Goal: Check status: Check status

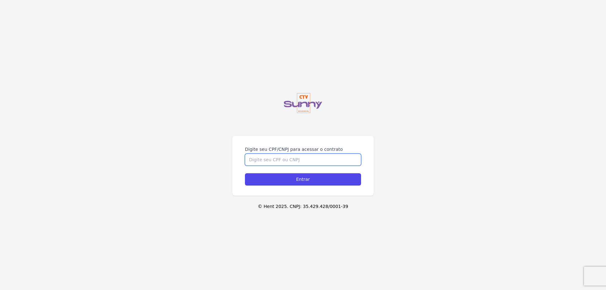
click at [280, 160] on input "Digite seu CPF/CNPJ para acessar o contrato" at bounding box center [303, 160] width 116 height 12
type input "12755665700"
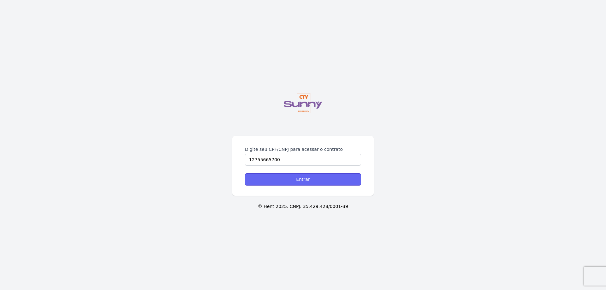
click at [302, 181] on input "Entrar" at bounding box center [303, 179] width 116 height 12
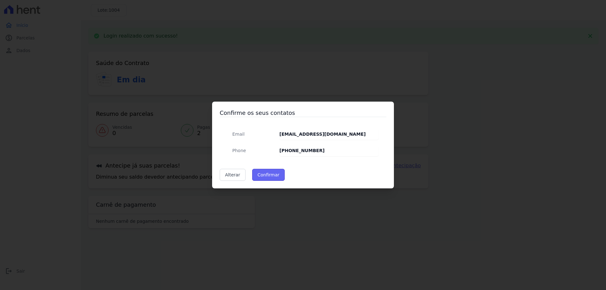
click at [269, 177] on button "Confirmar" at bounding box center [268, 175] width 33 height 12
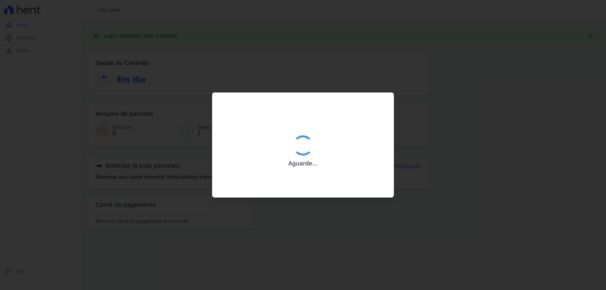
type input "Contatos confirmados com sucesso."
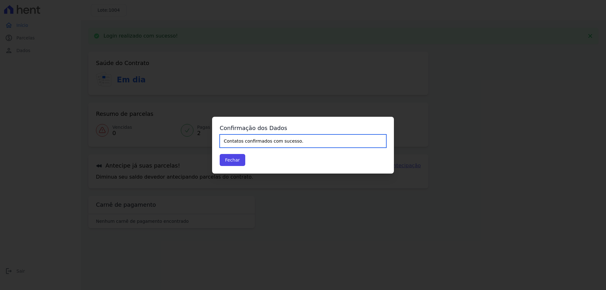
click at [243, 144] on input "Contatos confirmados com sucesso." at bounding box center [303, 141] width 167 height 13
click at [236, 159] on button "Fechar" at bounding box center [233, 160] width 26 height 12
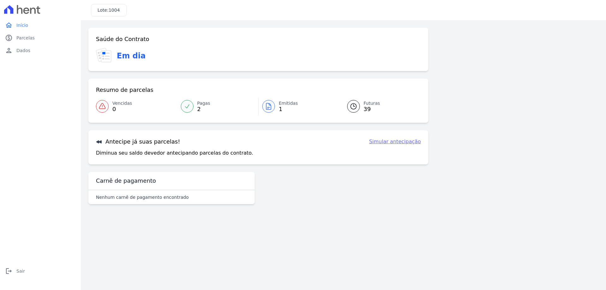
click at [198, 105] on span "Pagas" at bounding box center [203, 103] width 13 height 7
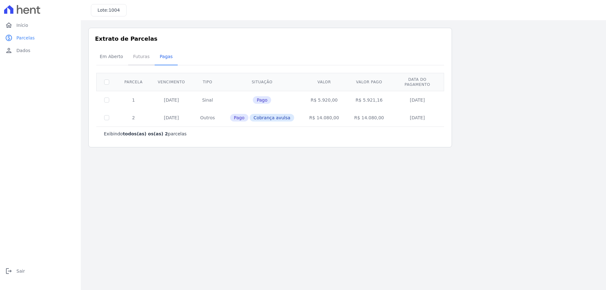
click at [144, 59] on span "Futuras" at bounding box center [141, 56] width 24 height 13
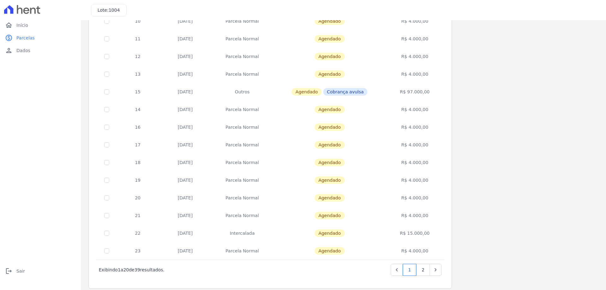
scroll to position [186, 0]
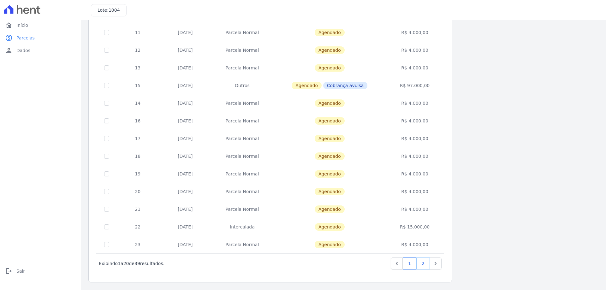
click at [425, 268] on link "2" at bounding box center [423, 264] width 14 height 12
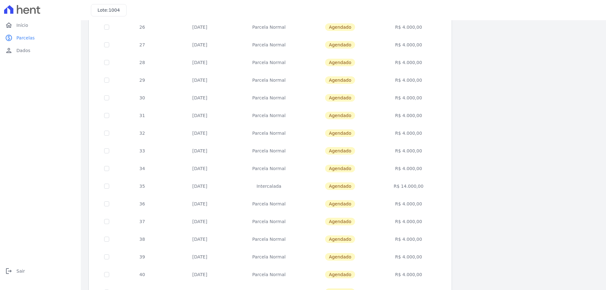
scroll to position [158, 0]
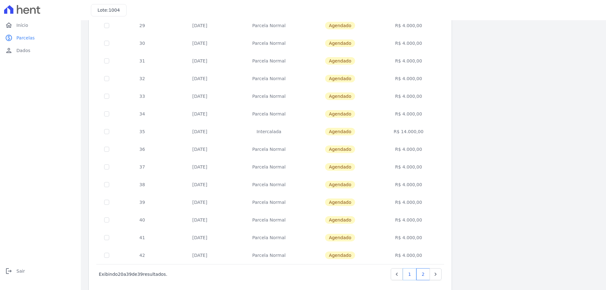
click at [413, 278] on link "1" at bounding box center [410, 274] width 14 height 12
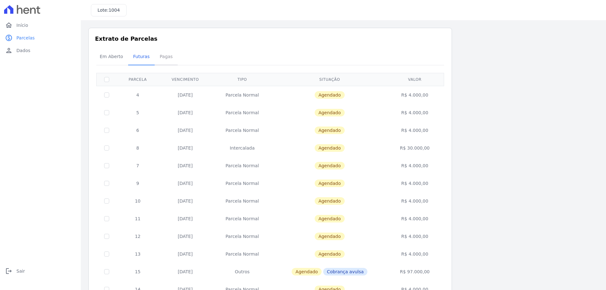
click at [160, 58] on span "Pagas" at bounding box center [166, 56] width 21 height 13
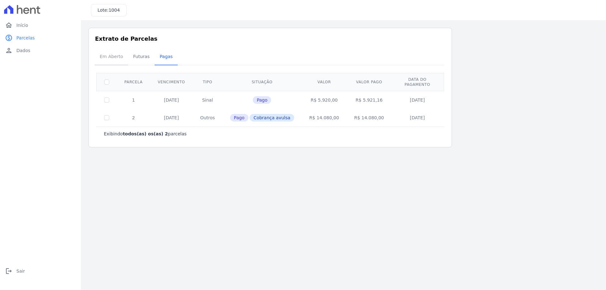
click at [120, 60] on span "Em Aberto" at bounding box center [111, 56] width 31 height 13
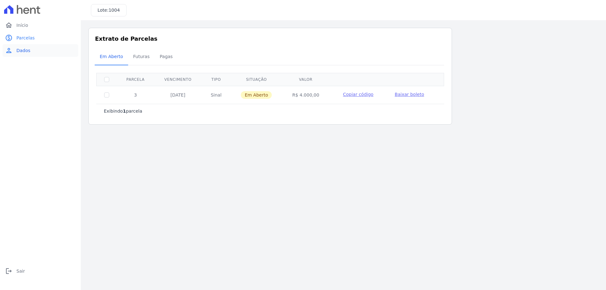
click at [20, 51] on span "Dados" at bounding box center [23, 50] width 14 height 6
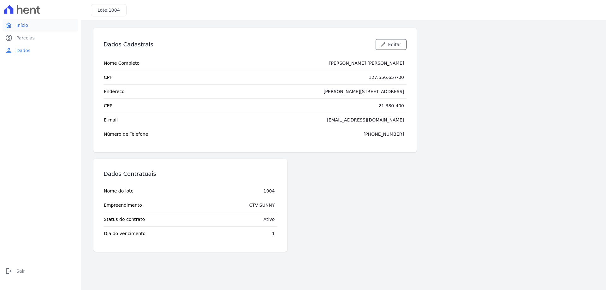
click at [16, 26] on span "Início" at bounding box center [22, 25] width 12 height 6
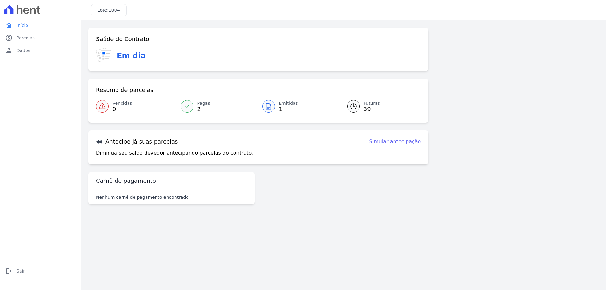
click at [392, 143] on link "Simular antecipação" at bounding box center [395, 142] width 52 height 8
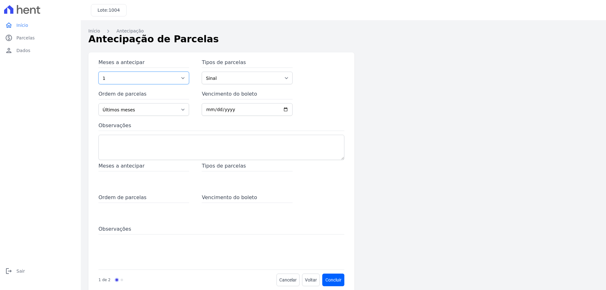
click at [139, 78] on select "1 2 3 4 5 6 7 8 9 10 11 12 13 14 15 16 17 18 19 20 21 22 23 24 25 26 27 28 29 3…" at bounding box center [144, 78] width 91 height 13
click at [142, 110] on select "Últimos meses Primeiros meses" at bounding box center [144, 109] width 91 height 13
click at [72, 113] on div "home Início home Início paid Parcelas paid Parcelas person Dados person Dados l…" at bounding box center [41, 152] width 76 height 266
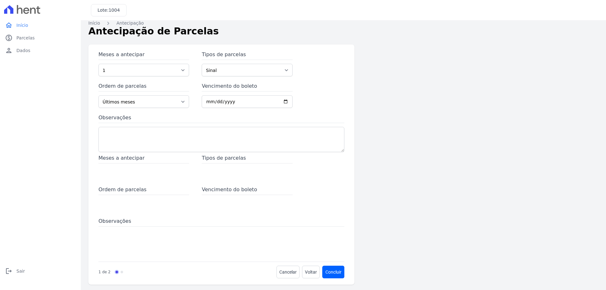
scroll to position [10, 0]
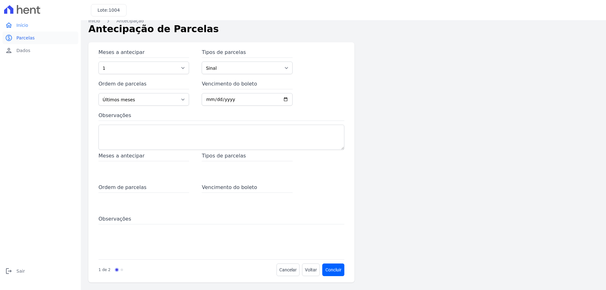
click at [39, 39] on link "paid Parcelas" at bounding box center [41, 38] width 76 height 13
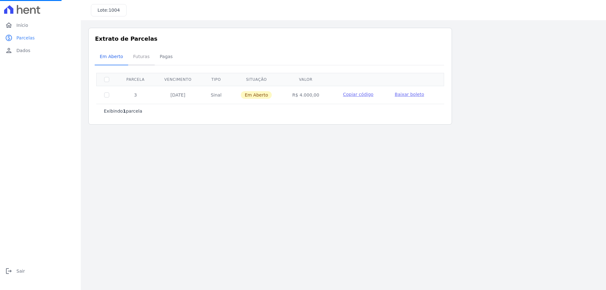
click at [142, 58] on span "Futuras" at bounding box center [141, 56] width 24 height 13
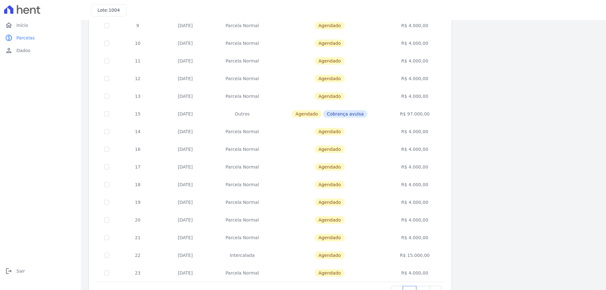
scroll to position [186, 0]
